Goal: Task Accomplishment & Management: Manage account settings

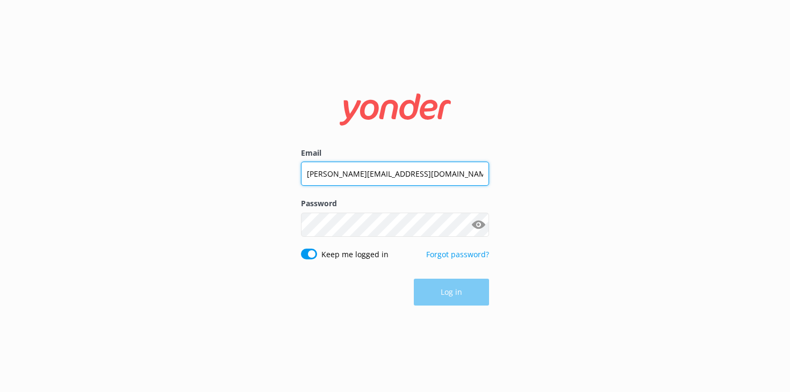
type input "hannah.lobb@straytravel.com"
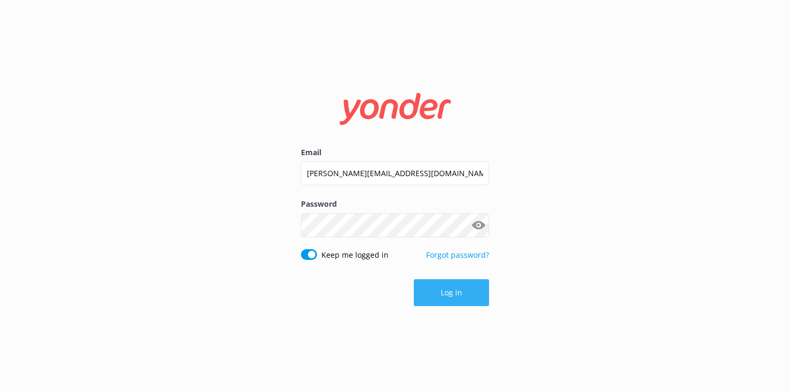
click at [431, 287] on button "Log in" at bounding box center [451, 293] width 75 height 27
